Goal: Find specific page/section: Find specific page/section

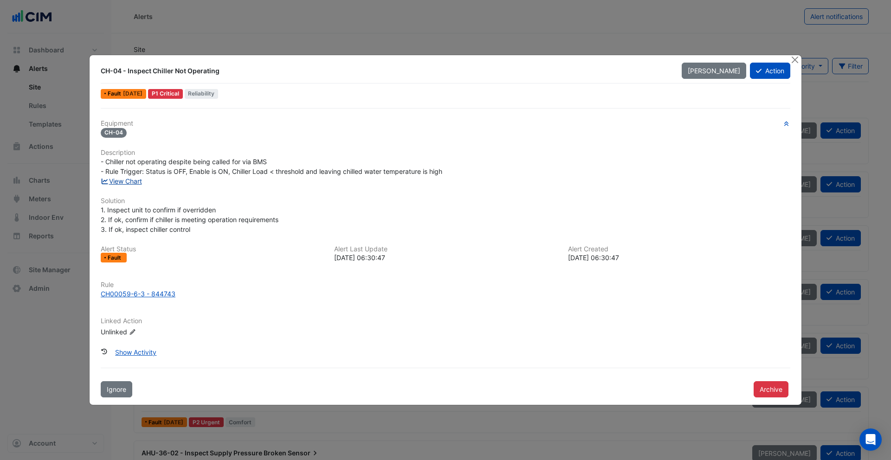
click at [119, 183] on link "View Chart" at bounding box center [121, 181] width 41 height 8
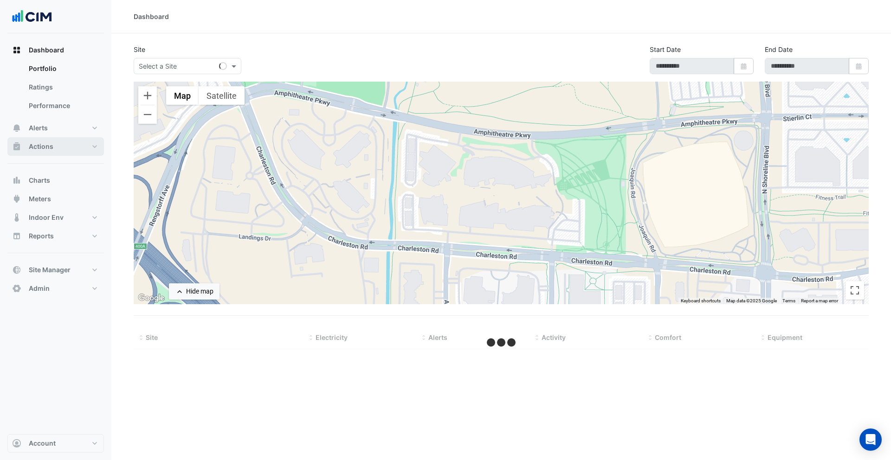
click at [87, 149] on button "Actions" at bounding box center [55, 146] width 97 height 19
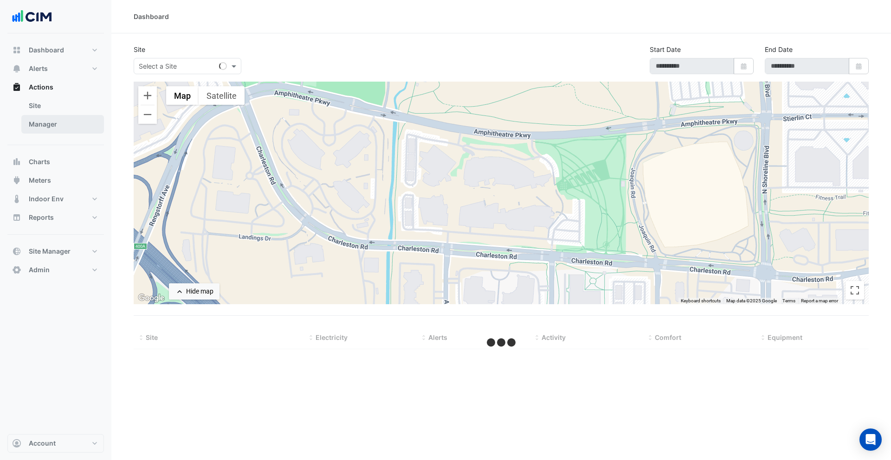
click at [75, 130] on link "Manager" at bounding box center [62, 124] width 83 height 19
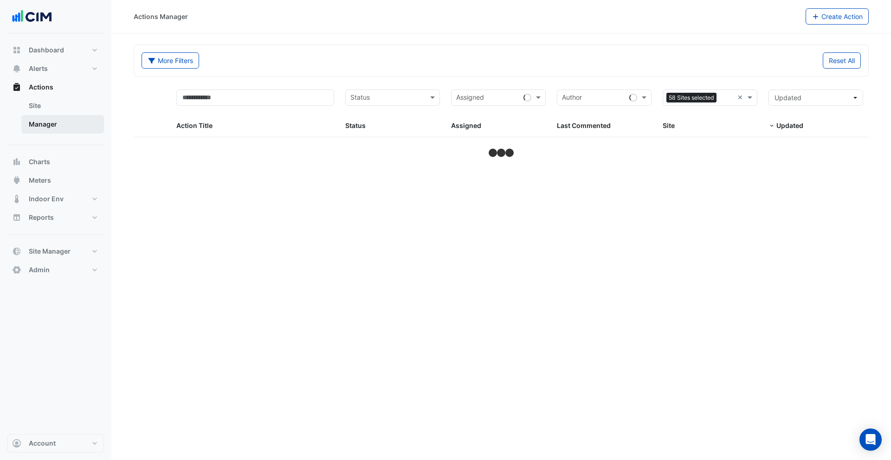
click at [75, 130] on link "Manager" at bounding box center [62, 124] width 83 height 19
click at [718, 76] on div "More Filters Reset All" at bounding box center [501, 61] width 735 height 32
select select "***"
